Goal: Task Accomplishment & Management: Complete application form

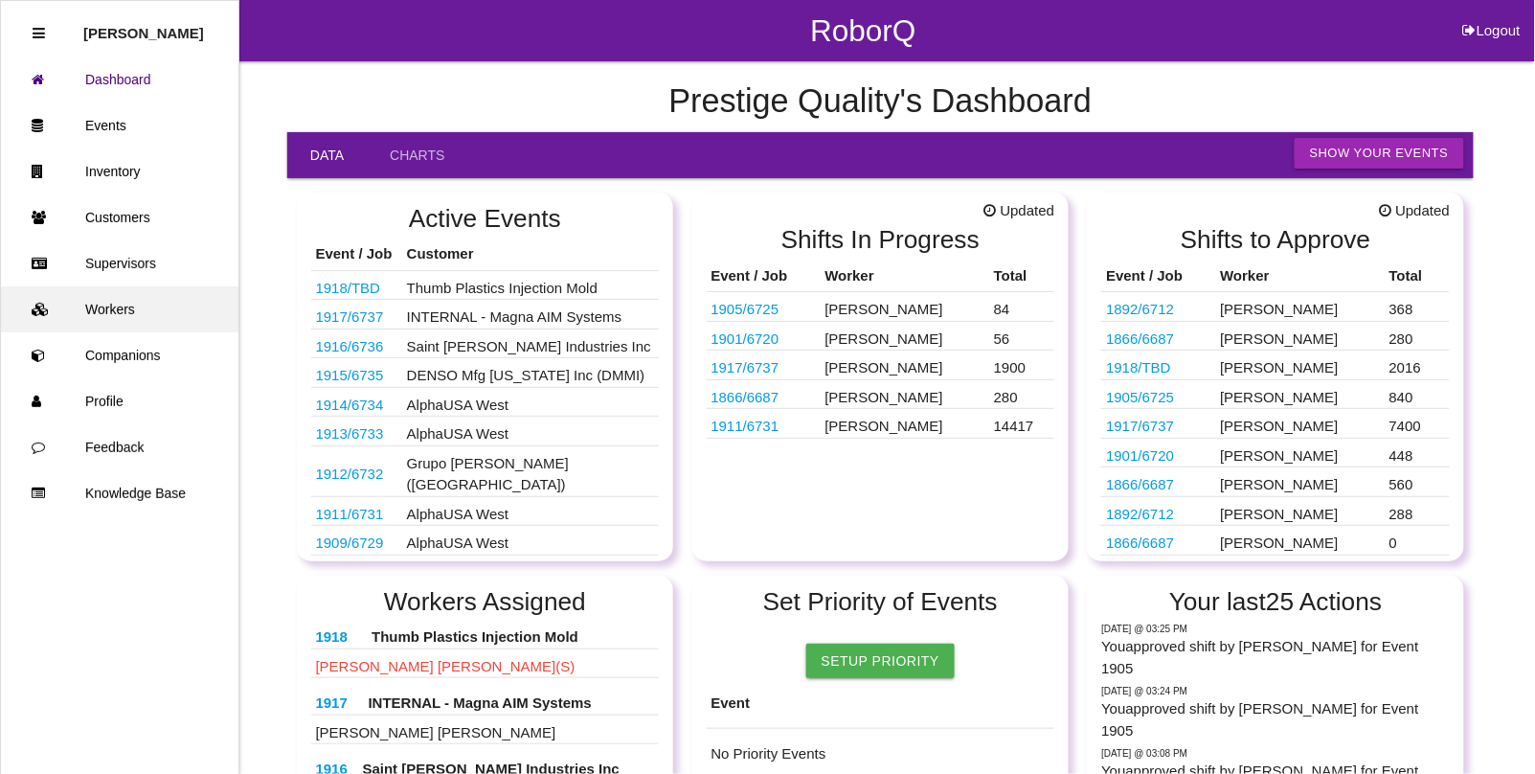
click at [118, 307] on link "Workers" at bounding box center [119, 309] width 237 height 46
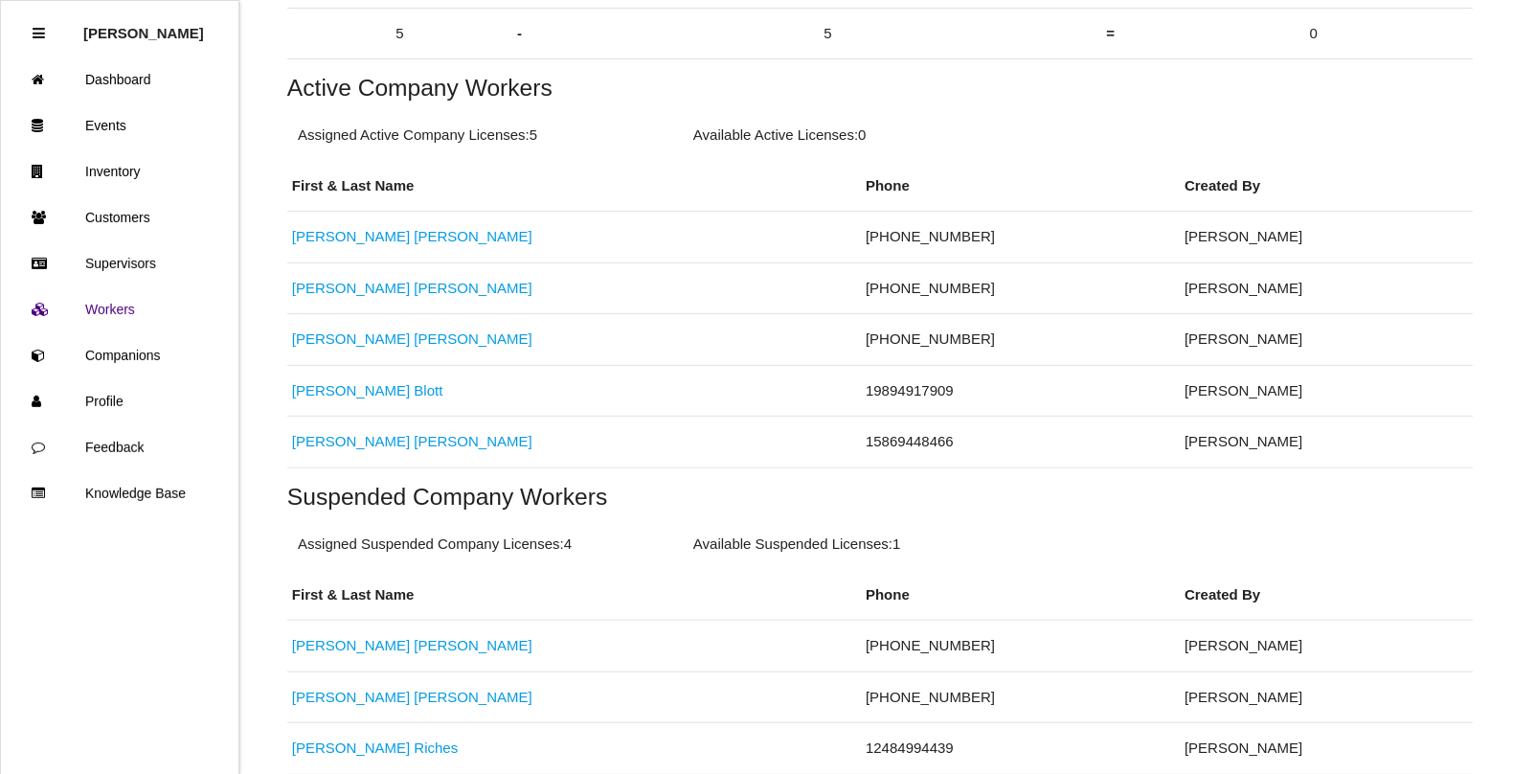
scroll to position [359, 0]
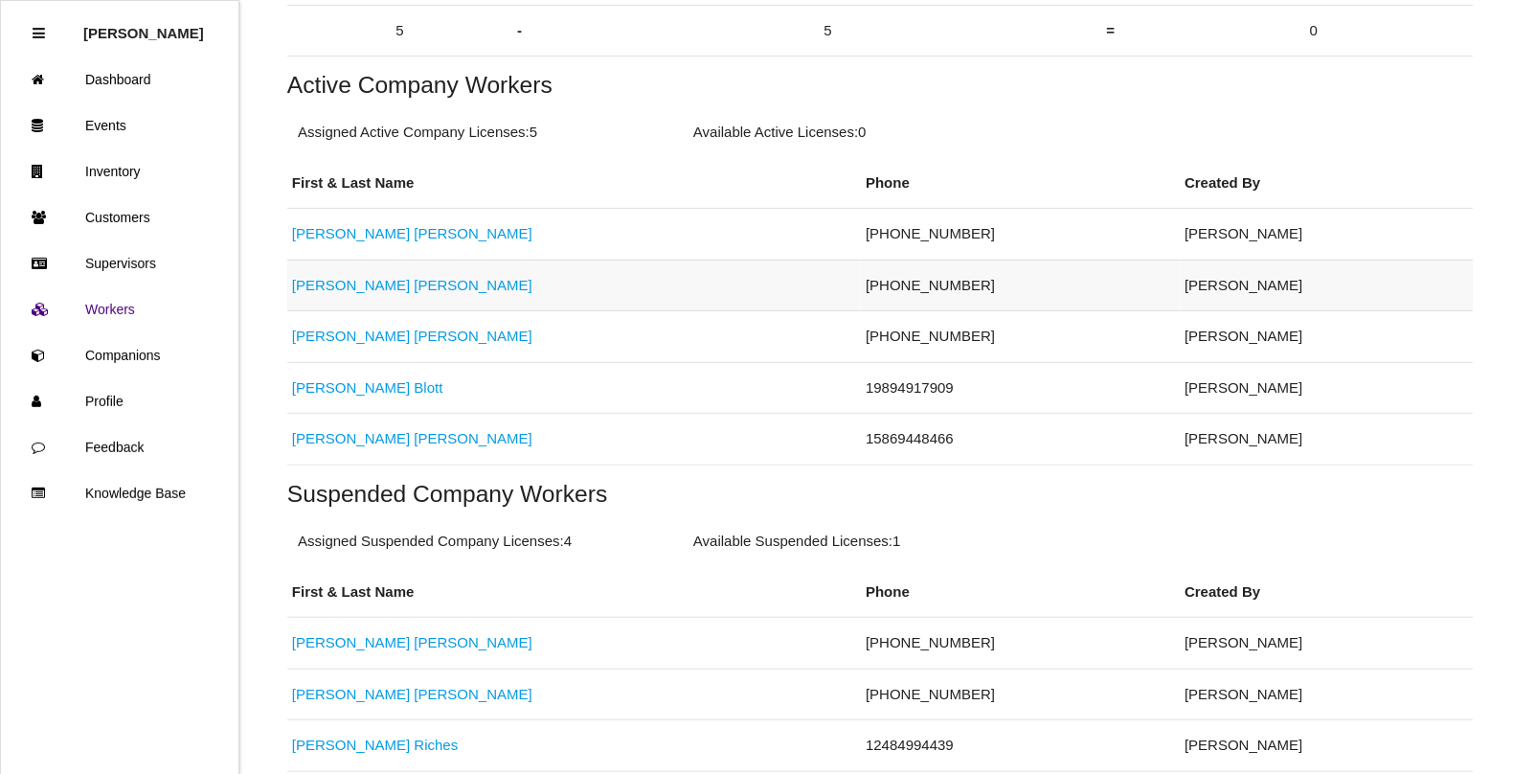
click at [342, 288] on link "[PERSON_NAME]" at bounding box center [412, 285] width 240 height 16
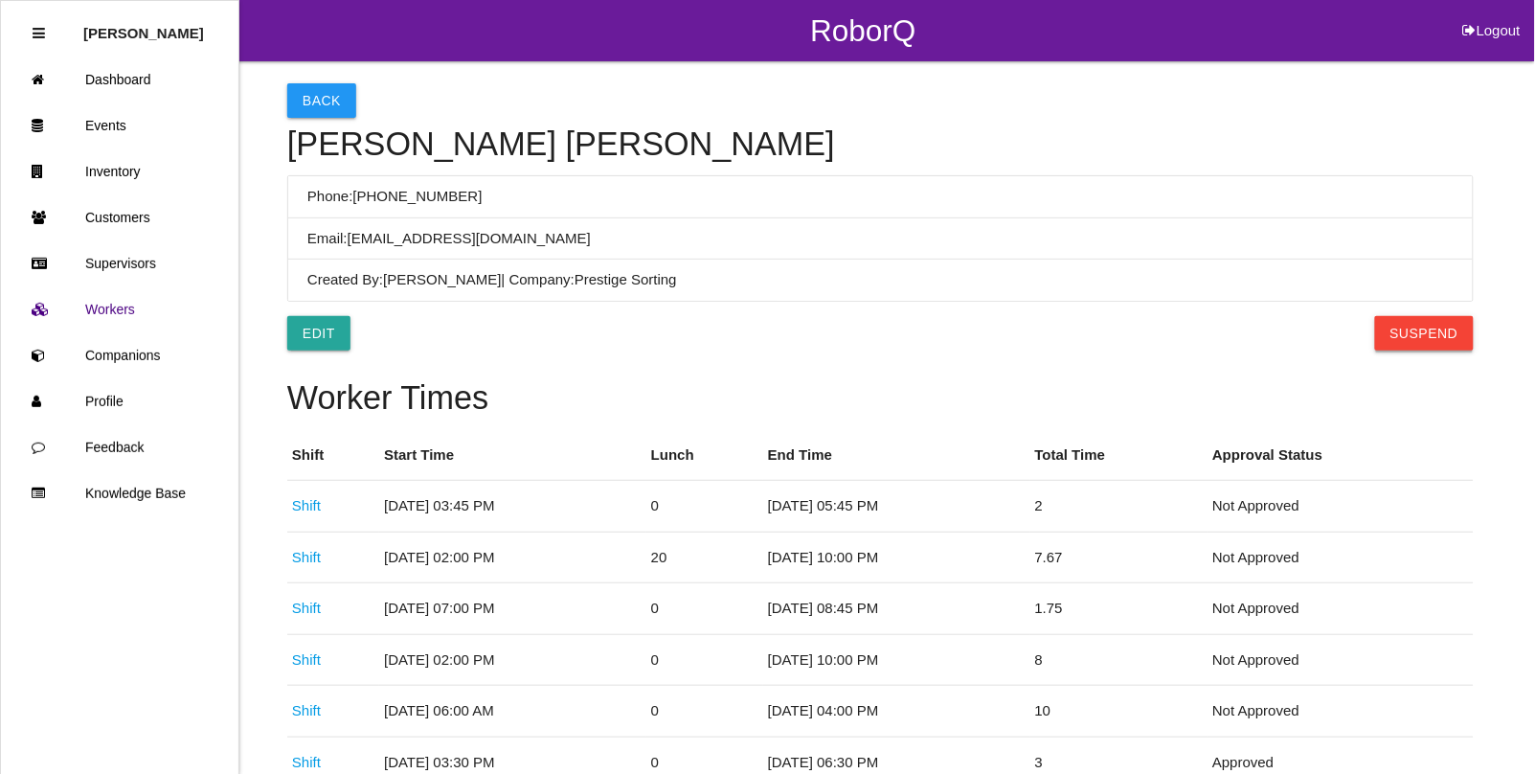
click at [1419, 332] on button "Suspend" at bounding box center [1424, 333] width 99 height 34
click at [336, 99] on button "Back" at bounding box center [321, 100] width 69 height 34
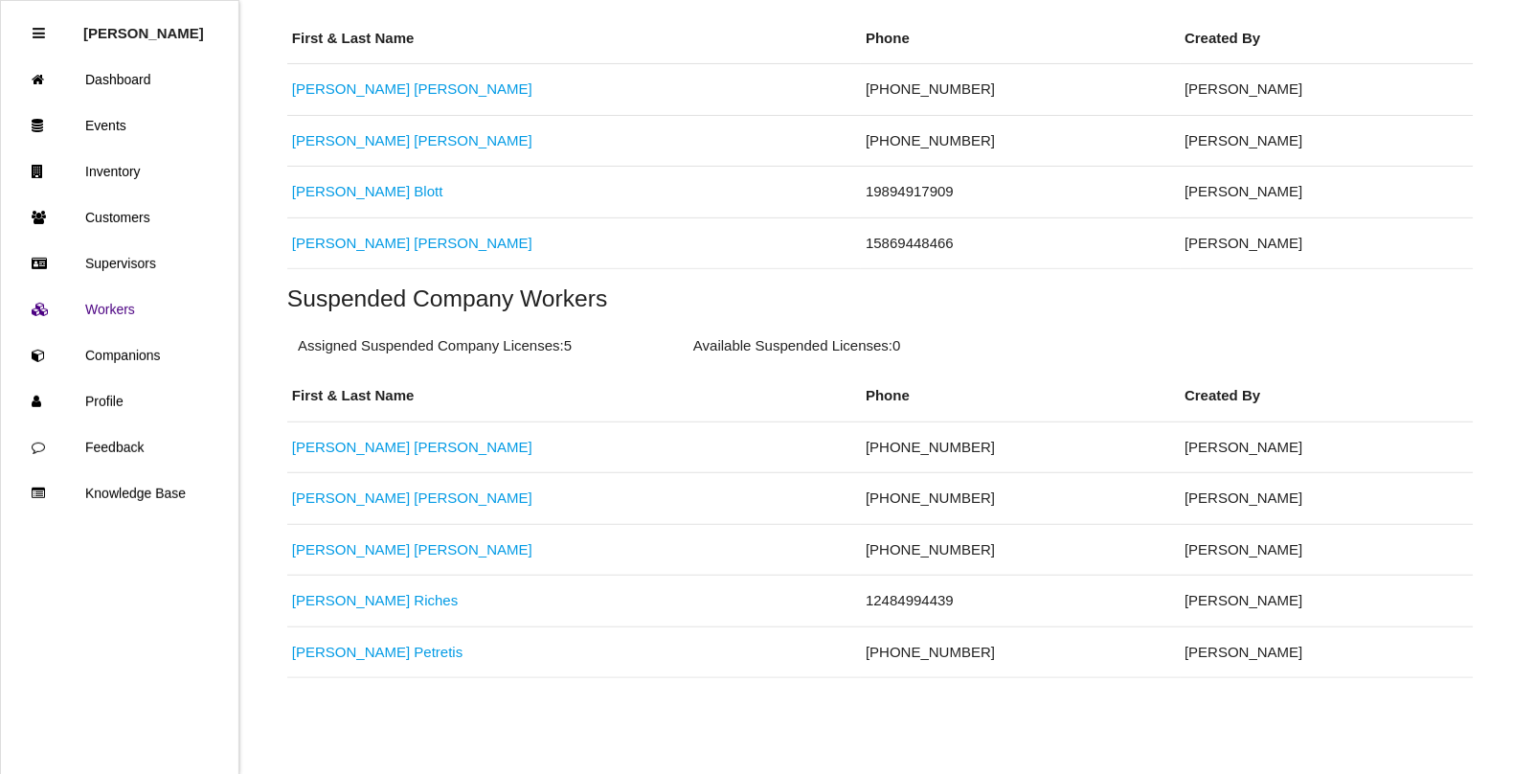
scroll to position [506, 0]
click at [323, 551] on link "[PERSON_NAME]" at bounding box center [412, 549] width 240 height 16
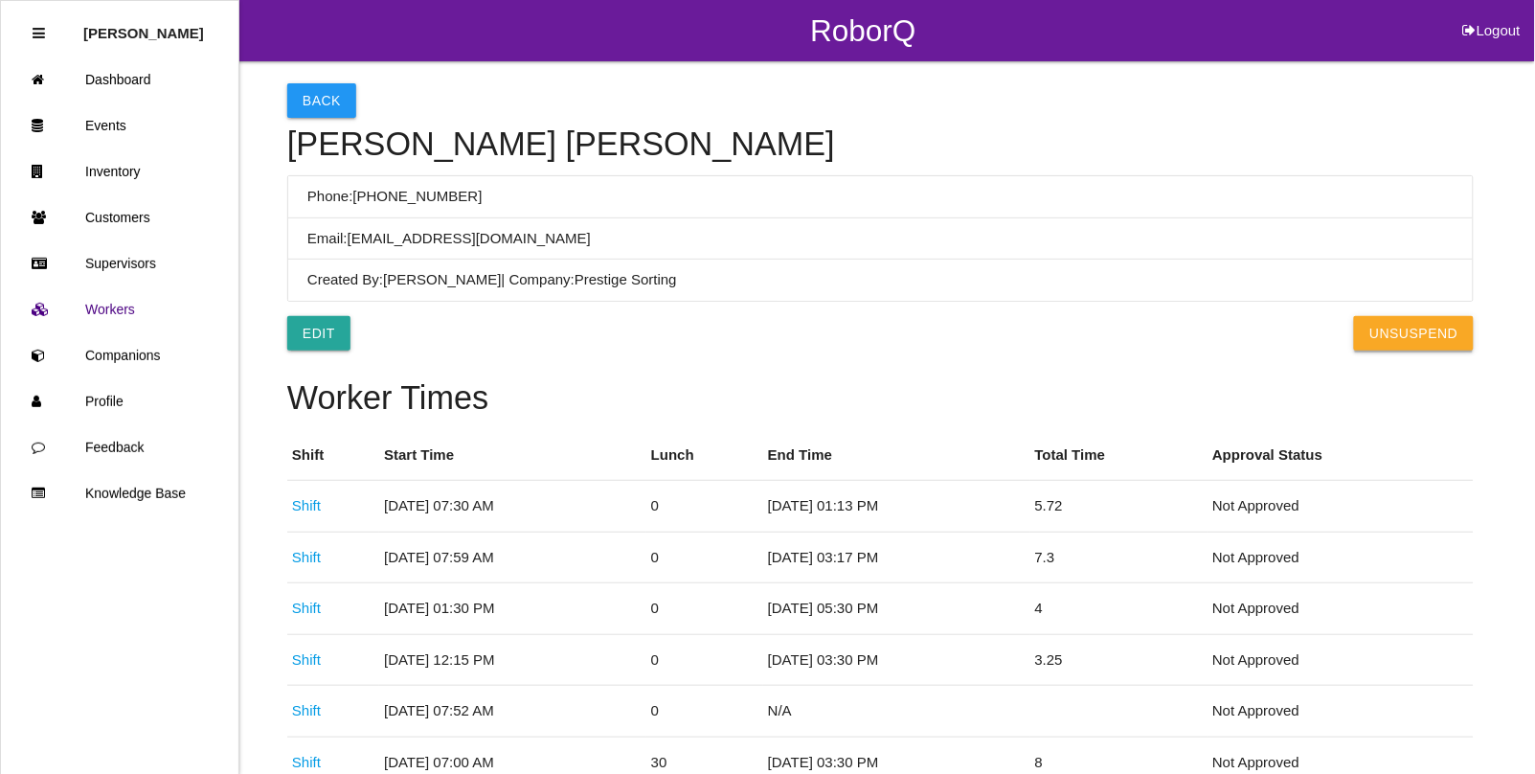
click at [1391, 336] on button "UnSuspend" at bounding box center [1413, 333] width 119 height 34
click at [336, 98] on button "Back" at bounding box center [321, 100] width 69 height 34
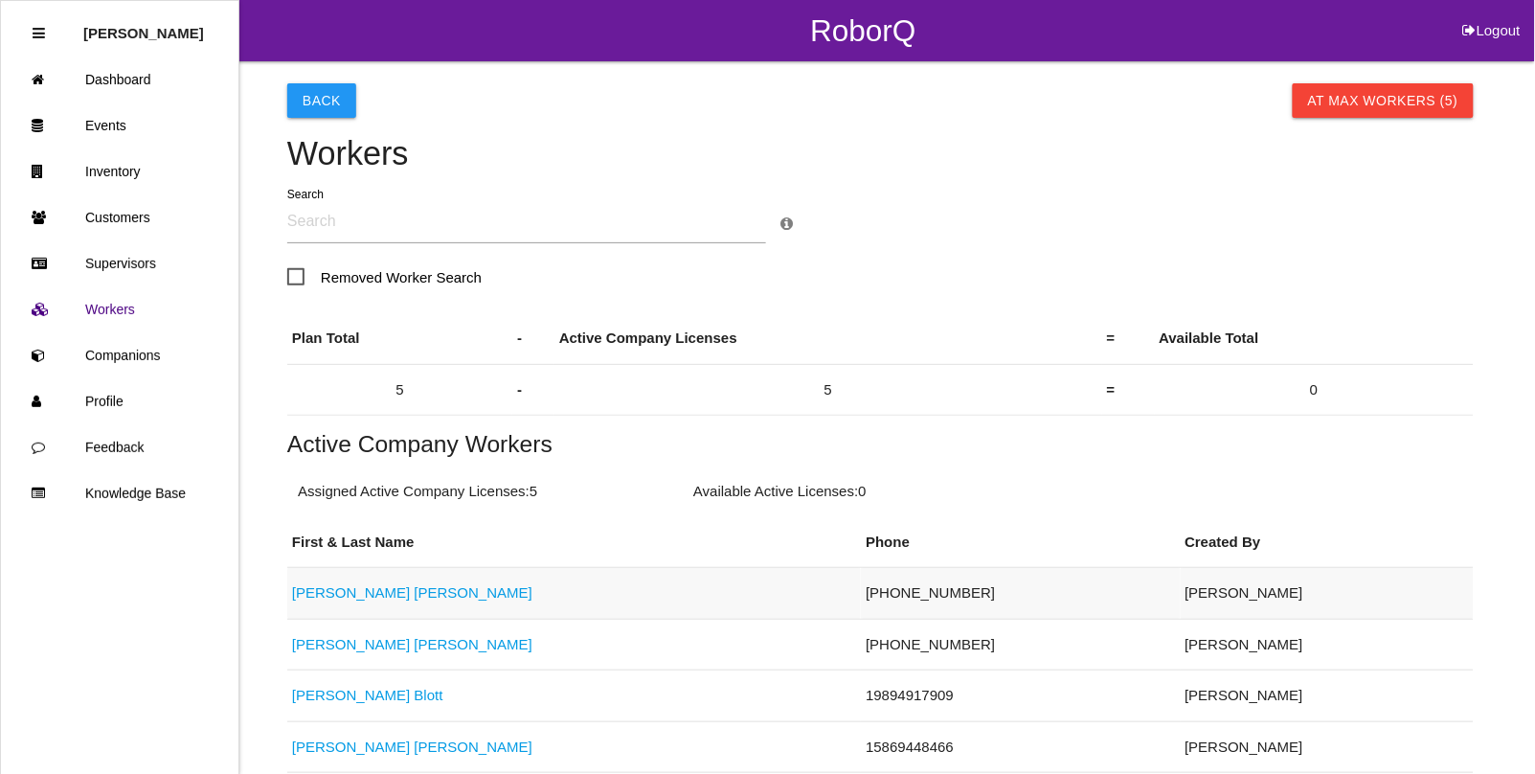
scroll to position [120, 0]
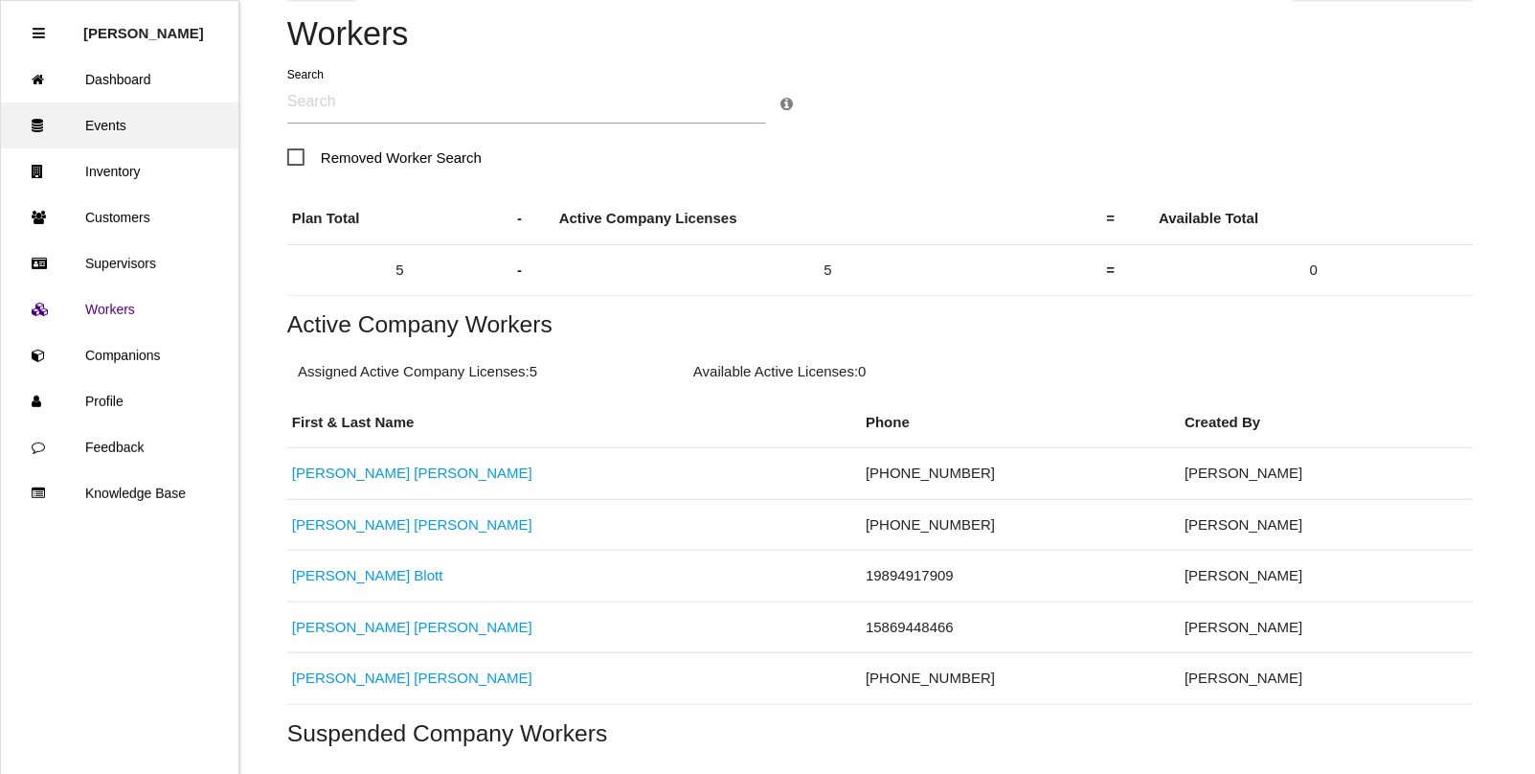
click at [101, 122] on link "Events" at bounding box center [119, 125] width 237 height 46
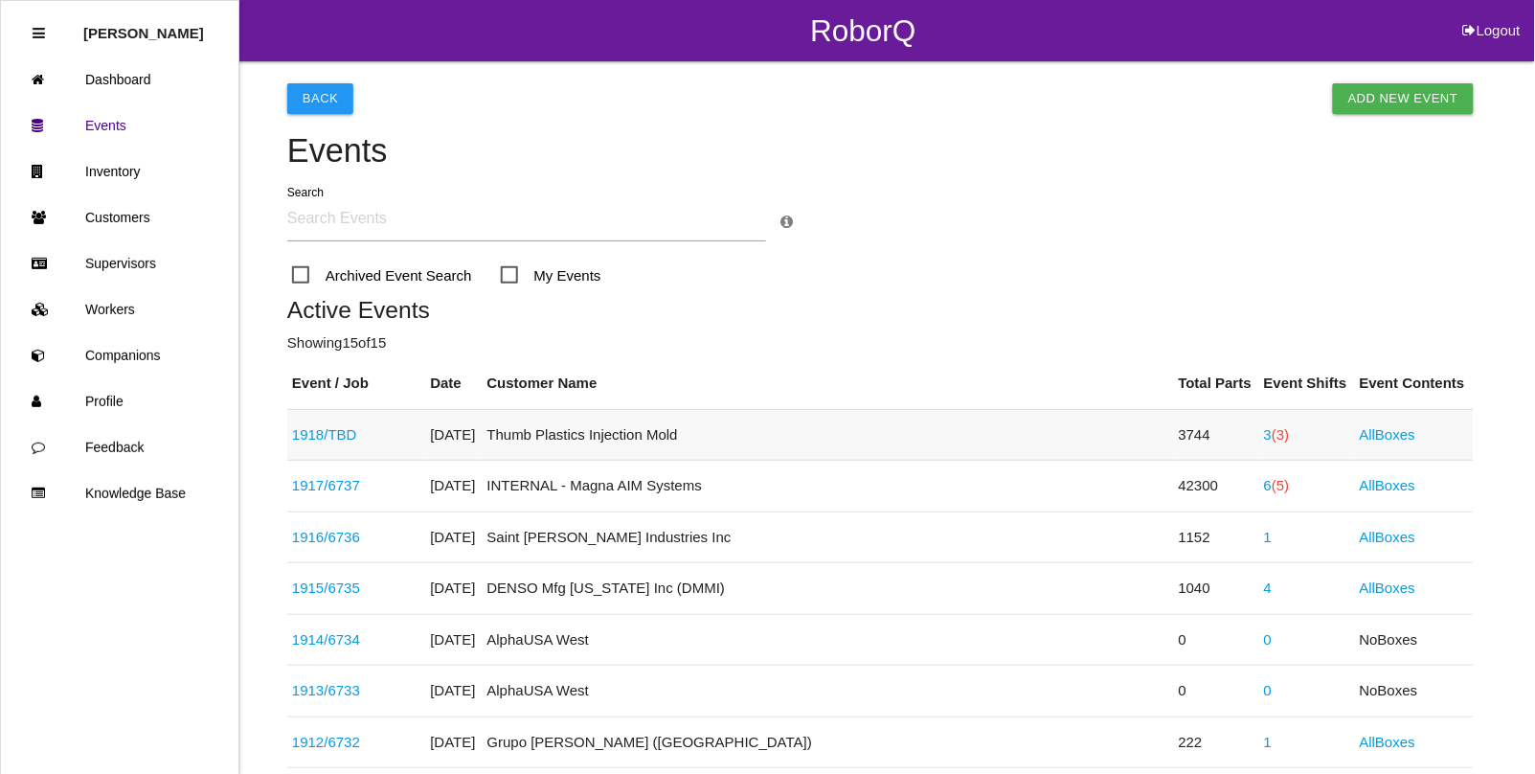
click at [321, 437] on link "1918 / TBD" at bounding box center [324, 434] width 65 height 16
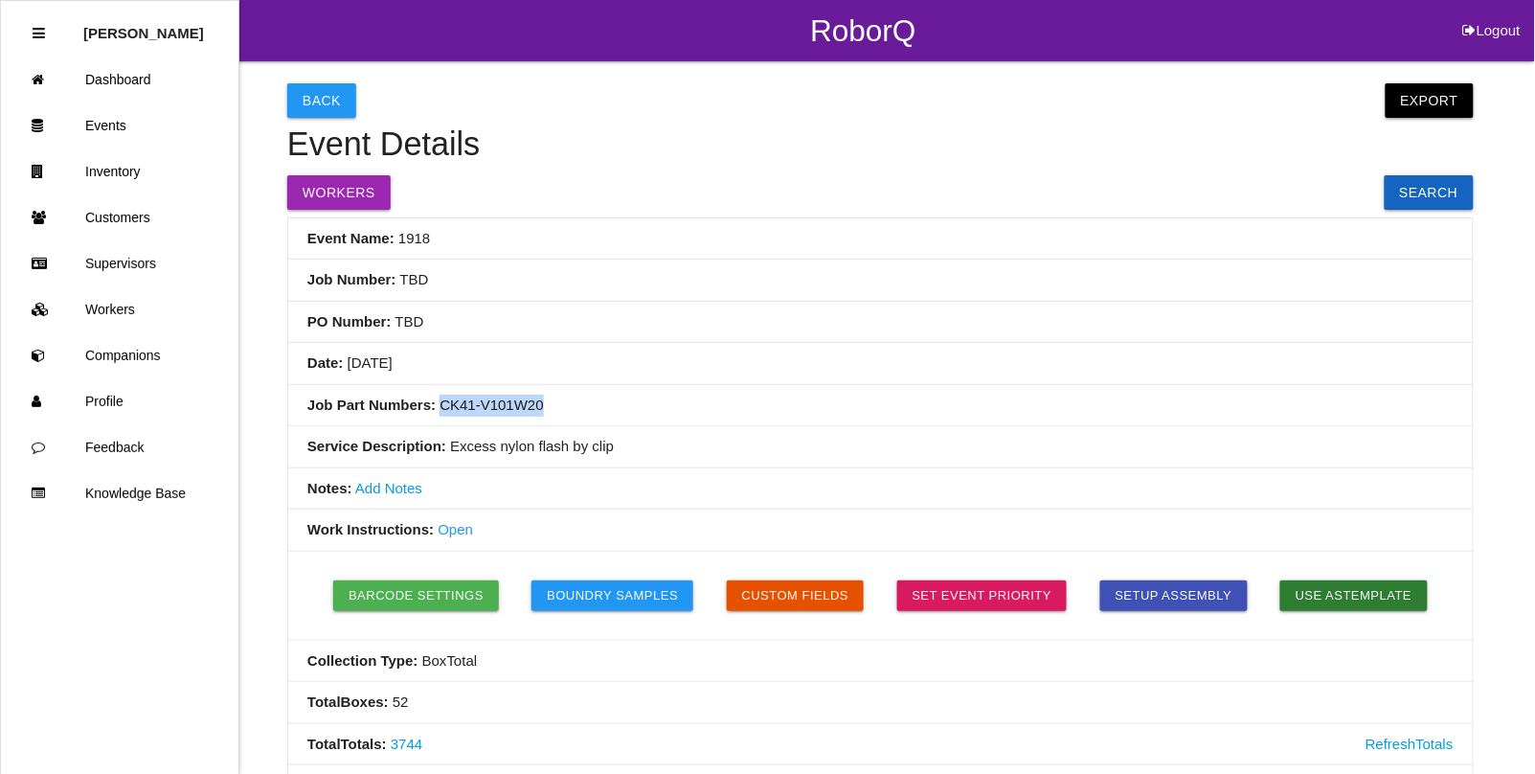
drag, startPoint x: 541, startPoint y: 405, endPoint x: 436, endPoint y: 415, distance: 105.8
click at [436, 415] on li "Job Part Numbers: CK41-V101W20" at bounding box center [880, 406] width 1184 height 42
copy li "CK41-V101W20"
click at [92, 127] on link "Events" at bounding box center [119, 125] width 237 height 46
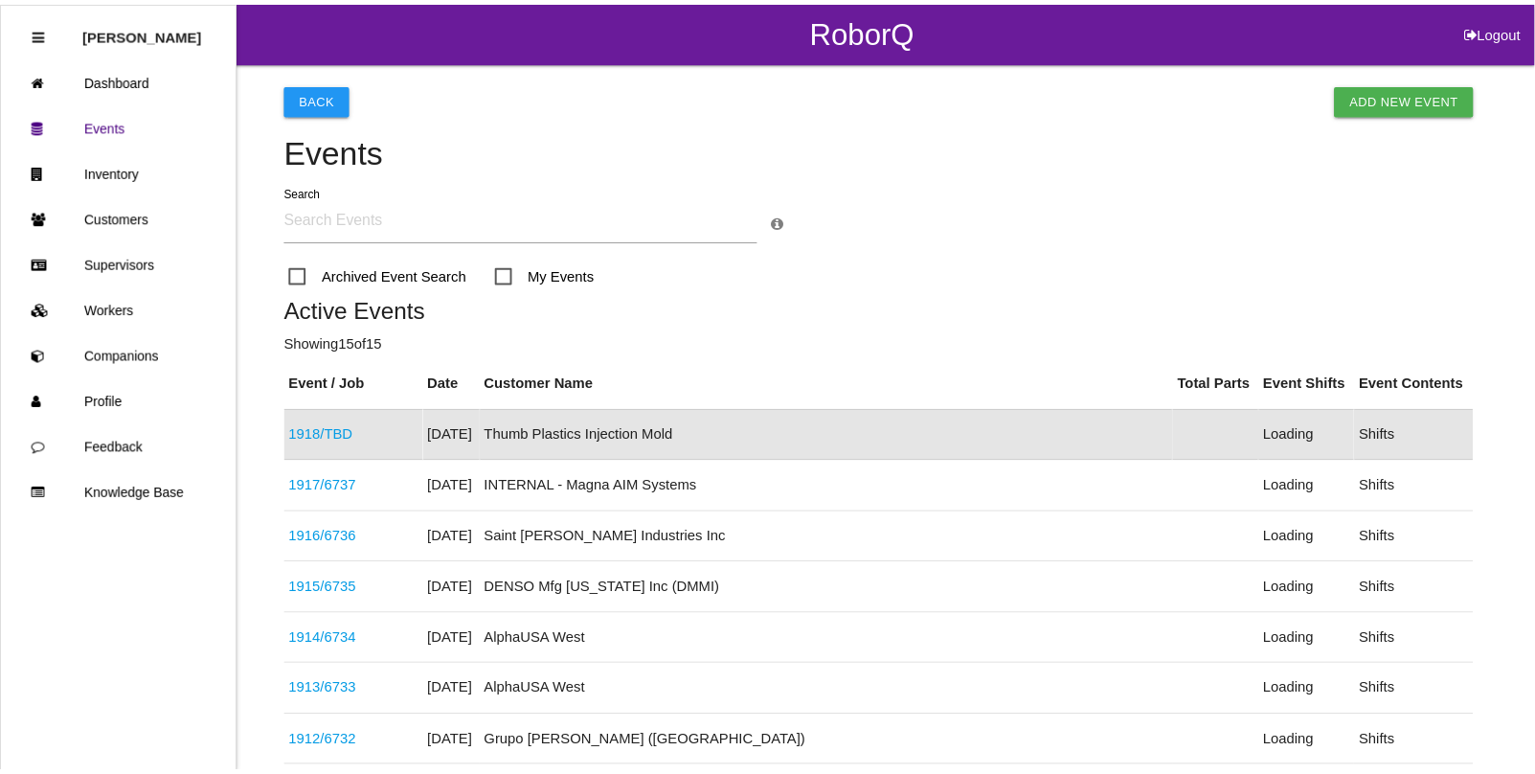
scroll to position [48, 0]
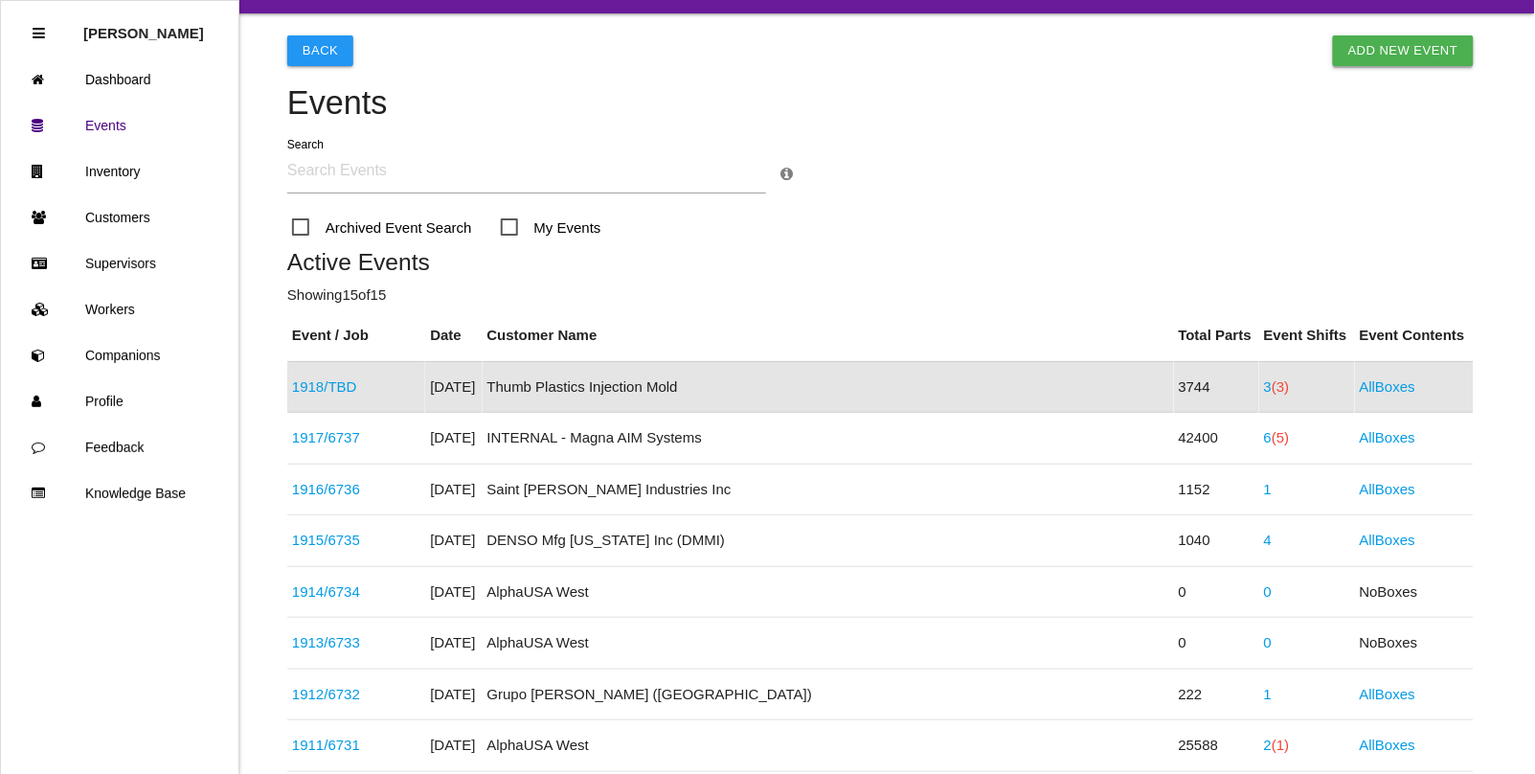
click at [1376, 44] on link "Add New Event" at bounding box center [1403, 50] width 141 height 31
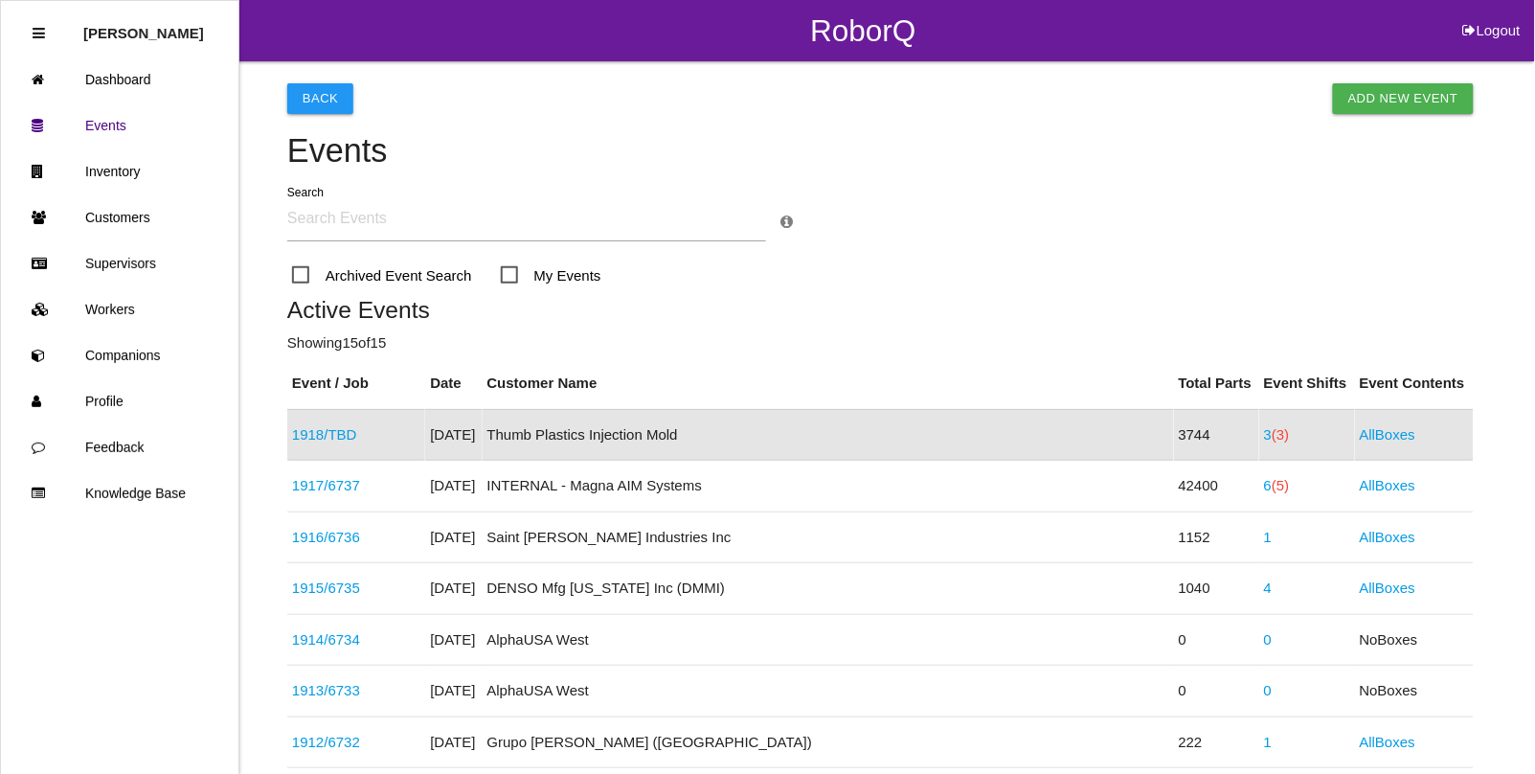
select select "notRequired"
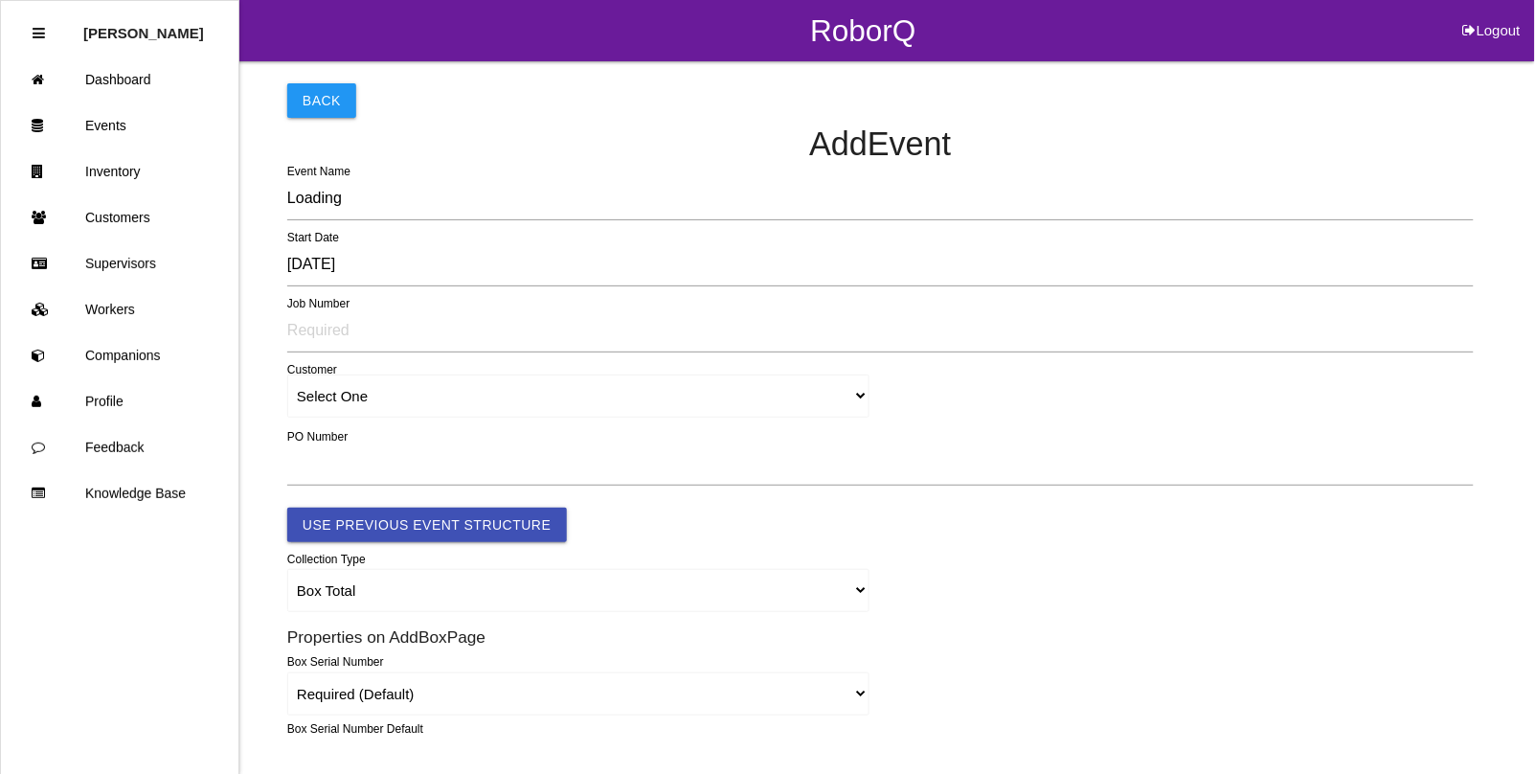
type input "1919"
type input "4.0"
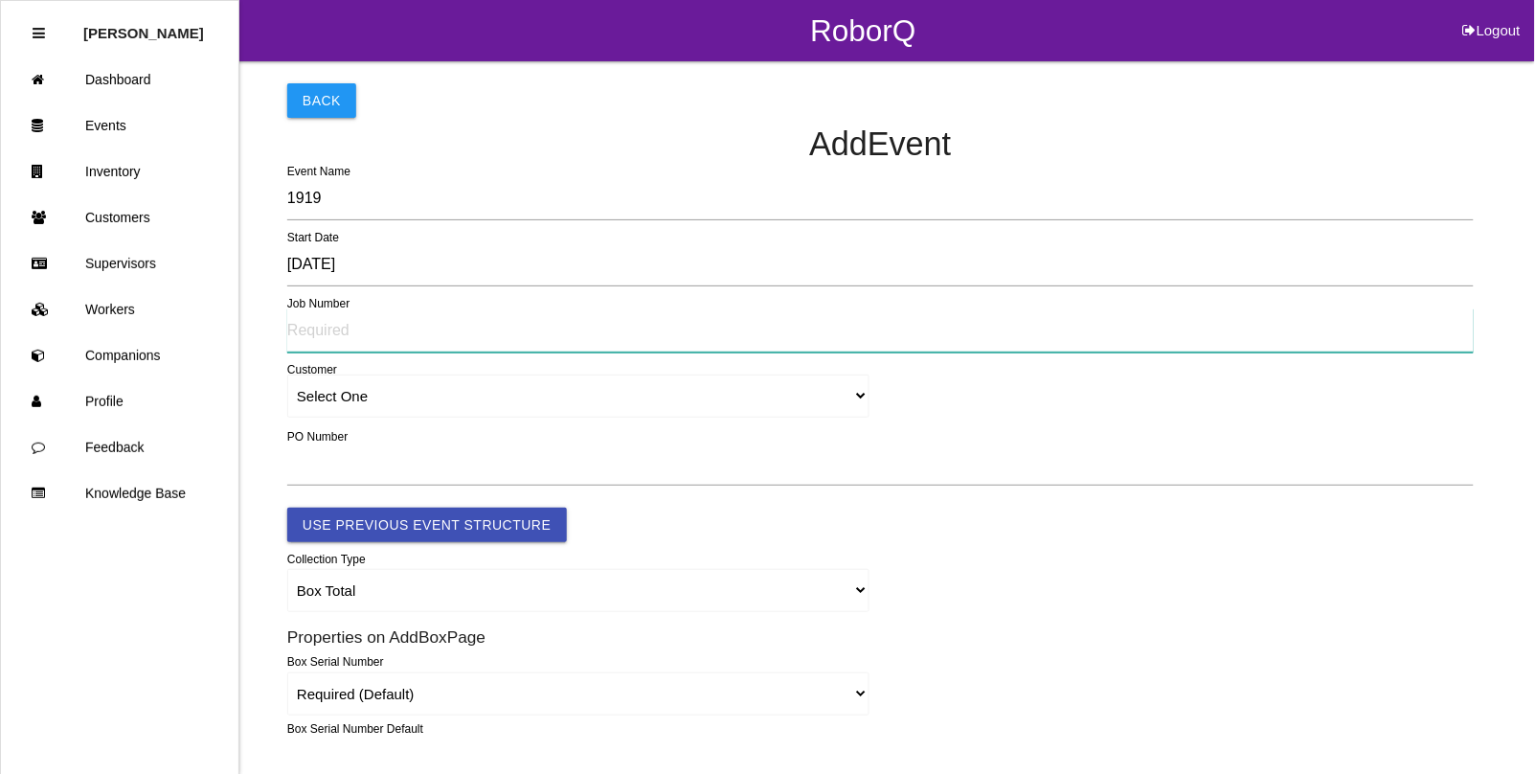
click at [331, 341] on input "text" at bounding box center [880, 330] width 1186 height 44
type input "6739"
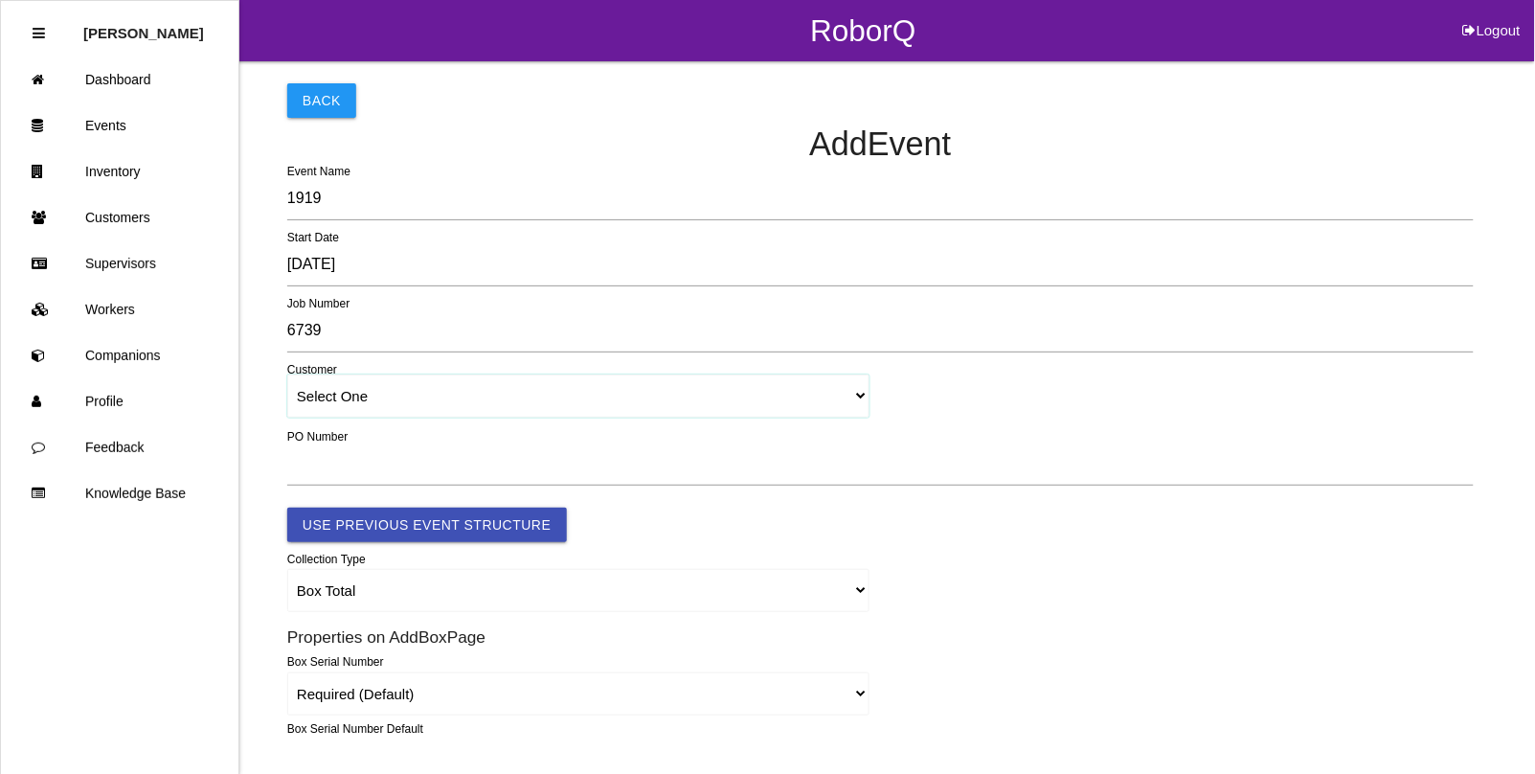
click at [333, 397] on select "Select One [PERSON_NAME] & Co., Inc. [PERSON_NAME] Canada (ARaymond Manufacturi…" at bounding box center [578, 395] width 582 height 43
